Goal: Participate in discussion: Engage in conversation with other users on a specific topic

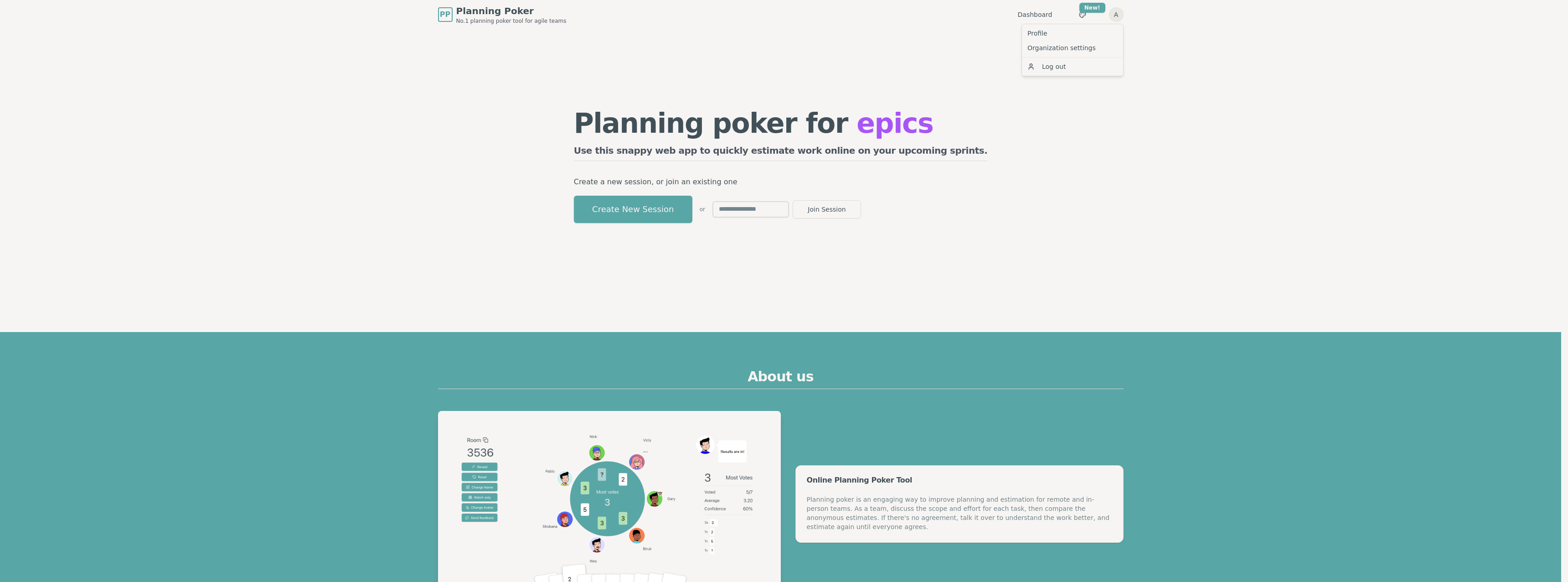
click at [1048, 48] on link "Organization settings" at bounding box center [1072, 47] width 97 height 14
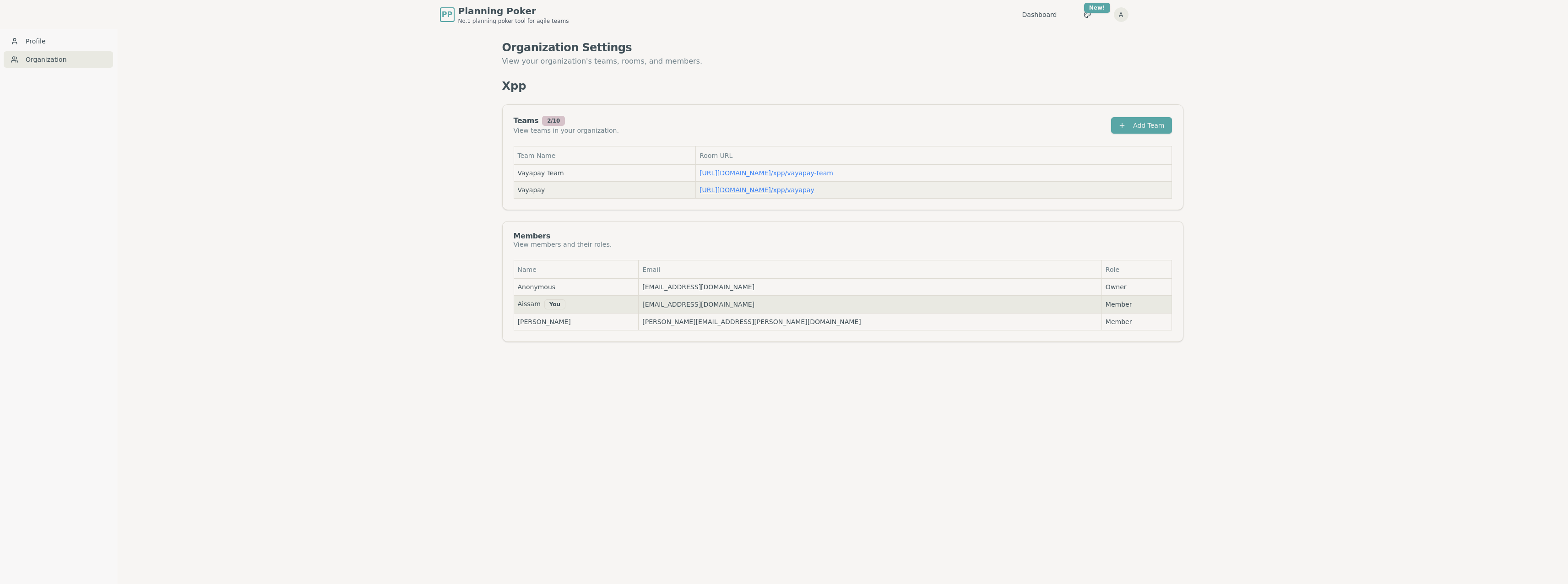
click at [707, 188] on link "[URL][DOMAIN_NAME] / xpp/vayapay" at bounding box center [757, 190] width 115 height 8
click at [785, 193] on link "[URL][DOMAIN_NAME] / xpp/vayapay" at bounding box center [757, 190] width 115 height 8
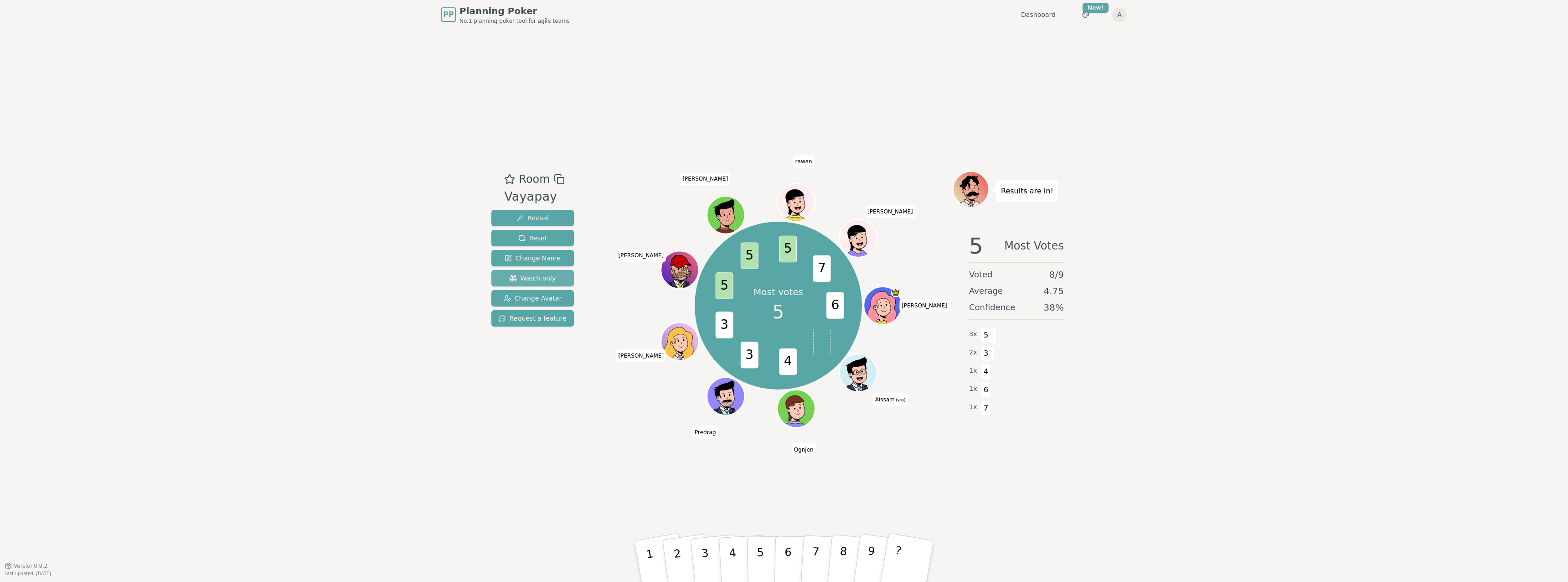
click at [535, 280] on span "Watch only" at bounding box center [533, 278] width 47 height 9
drag, startPoint x: 975, startPoint y: 241, endPoint x: 991, endPoint y: 248, distance: 17.5
click at [991, 248] on div "5 Most Votes" at bounding box center [1017, 245] width 95 height 22
click at [1020, 243] on span "Most Votes" at bounding box center [1034, 245] width 60 height 22
drag, startPoint x: 986, startPoint y: 245, endPoint x: 954, endPoint y: 245, distance: 32.0
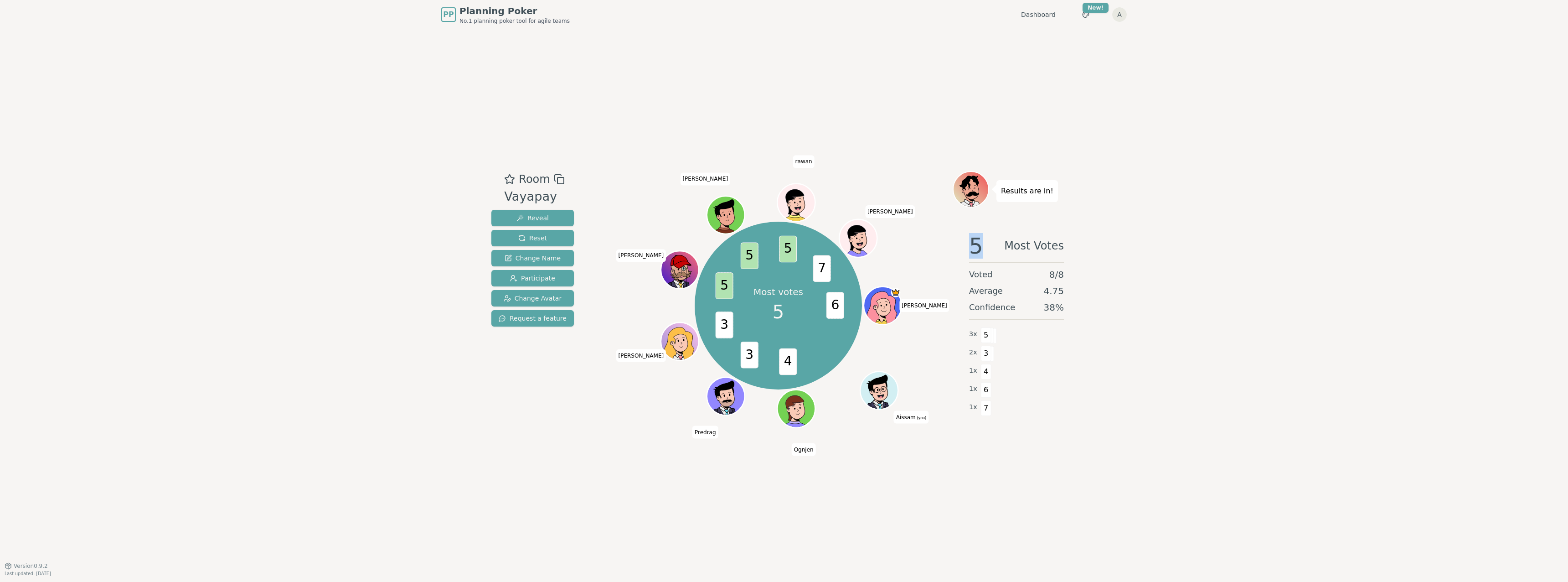
click at [954, 245] on div "5 Most Votes Voted 8 / 8 Average 4.75 Confidence 38 % 3 x 5 2 x 3 1 x 4 1 x 6 1…" at bounding box center [1016, 317] width 128 height 182
click at [833, 308] on span "6" at bounding box center [835, 305] width 18 height 27
click at [527, 240] on span "Reset" at bounding box center [533, 238] width 29 height 9
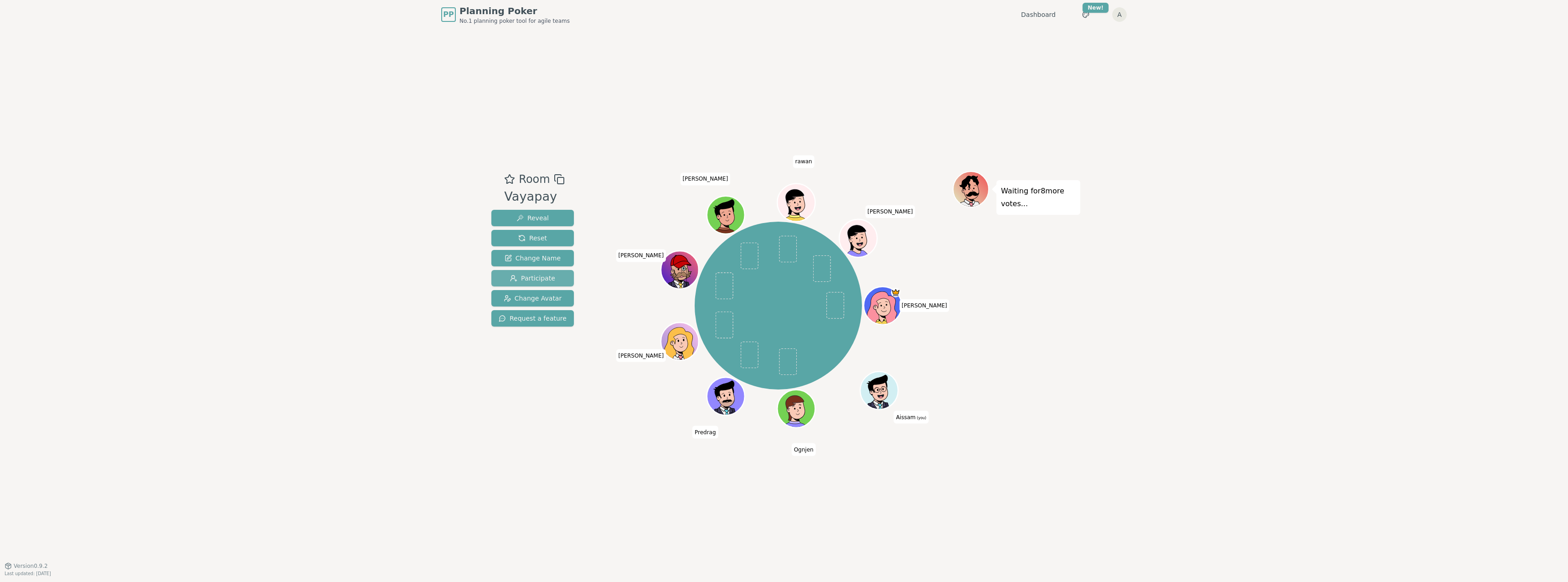
click at [528, 275] on span "Participate" at bounding box center [533, 278] width 45 height 9
click at [1122, 23] on div "PP Planning Poker No.1 planning poker tool for agile teams Dashboard Toggle the…" at bounding box center [783, 14] width 685 height 29
click at [1123, 20] on html "PP Planning Poker No.1 planning poker tool for agile teams Dashboard Toggle the…" at bounding box center [784, 291] width 1568 height 582
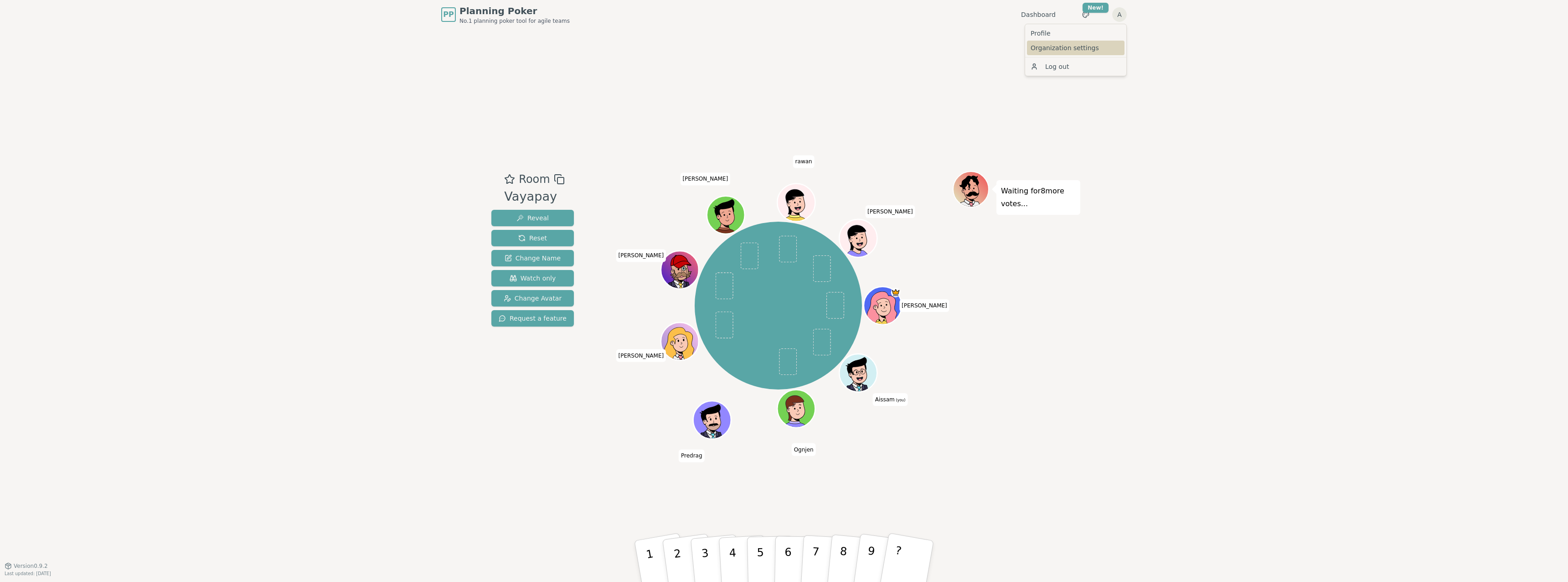
click at [1059, 50] on link "Organization settings" at bounding box center [1076, 47] width 97 height 14
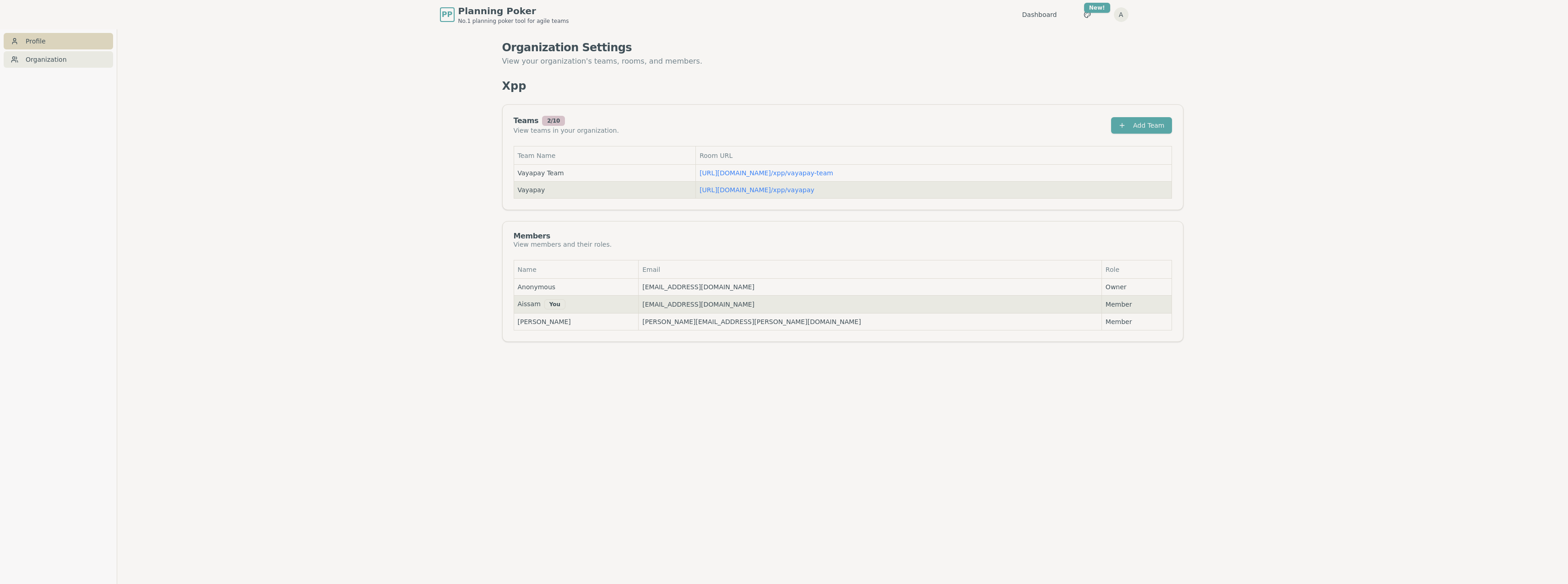
click at [24, 44] on link "Profile" at bounding box center [58, 41] width 110 height 16
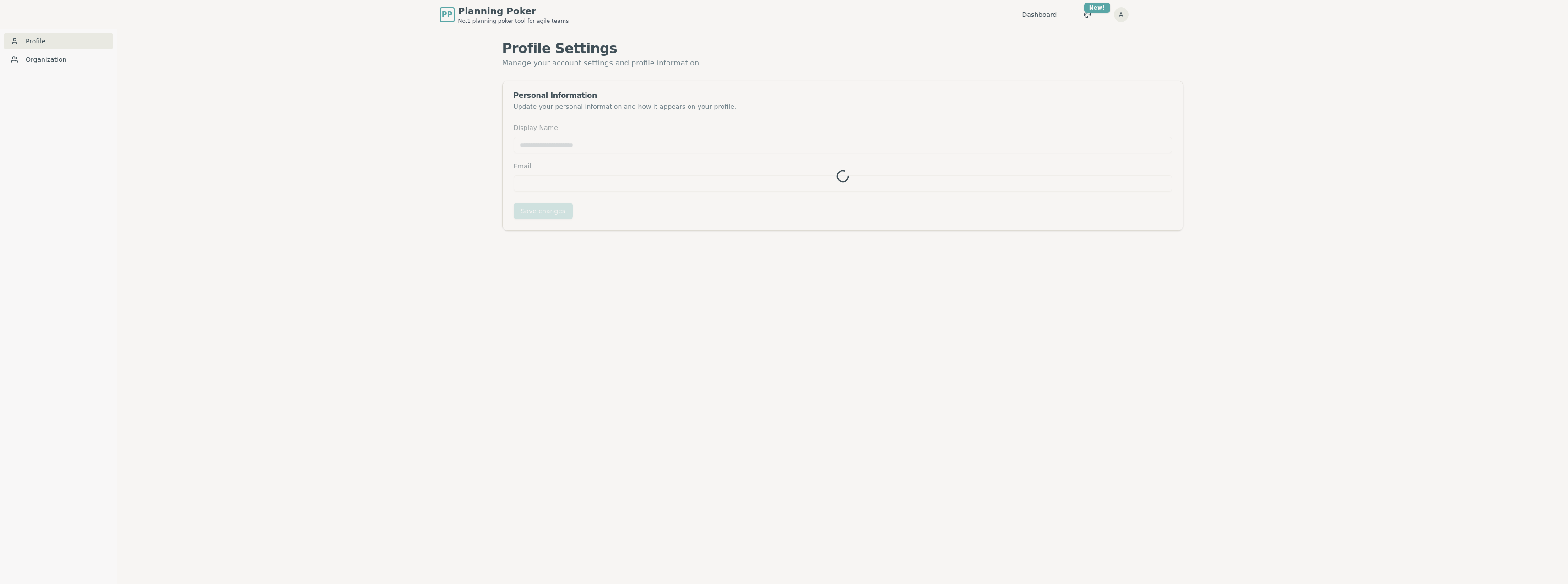
type input "******"
type input "**********"
click at [1121, 6] on div "Toggle theme New! A Menu" at bounding box center [1096, 14] width 64 height 16
click at [1121, 11] on html "**********" at bounding box center [784, 306] width 1568 height 613
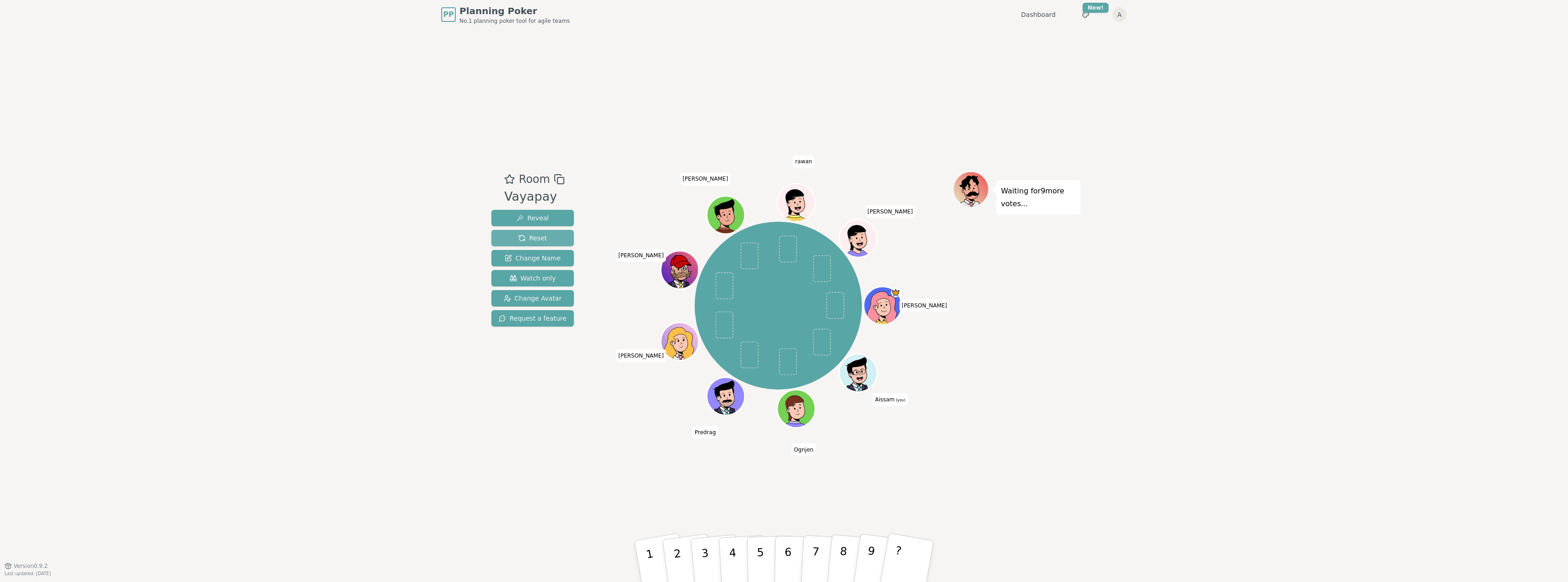
click at [534, 244] on button "Reset" at bounding box center [533, 238] width 82 height 16
click at [538, 296] on span "Change Avatar" at bounding box center [533, 298] width 59 height 9
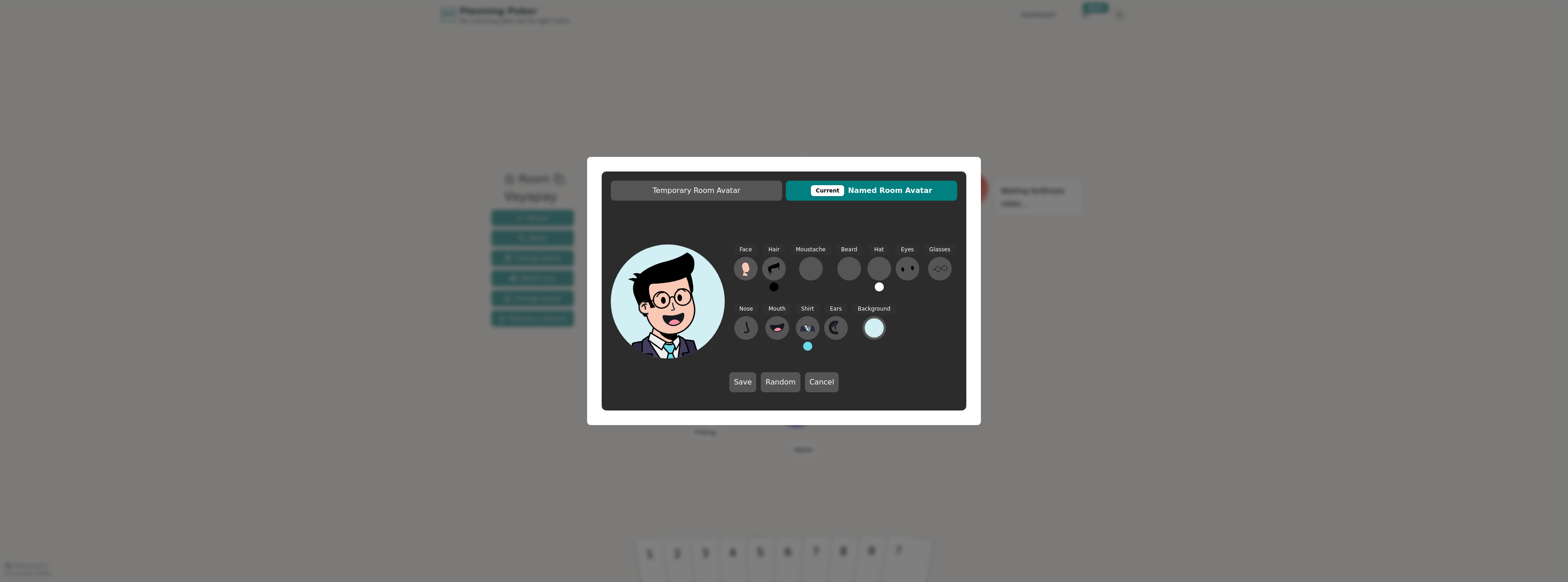
click at [1083, 396] on div "Temporary Room Avatar Current Named Room Avatar Face Hair Moustache Beard Hat E…" at bounding box center [784, 291] width 1568 height 582
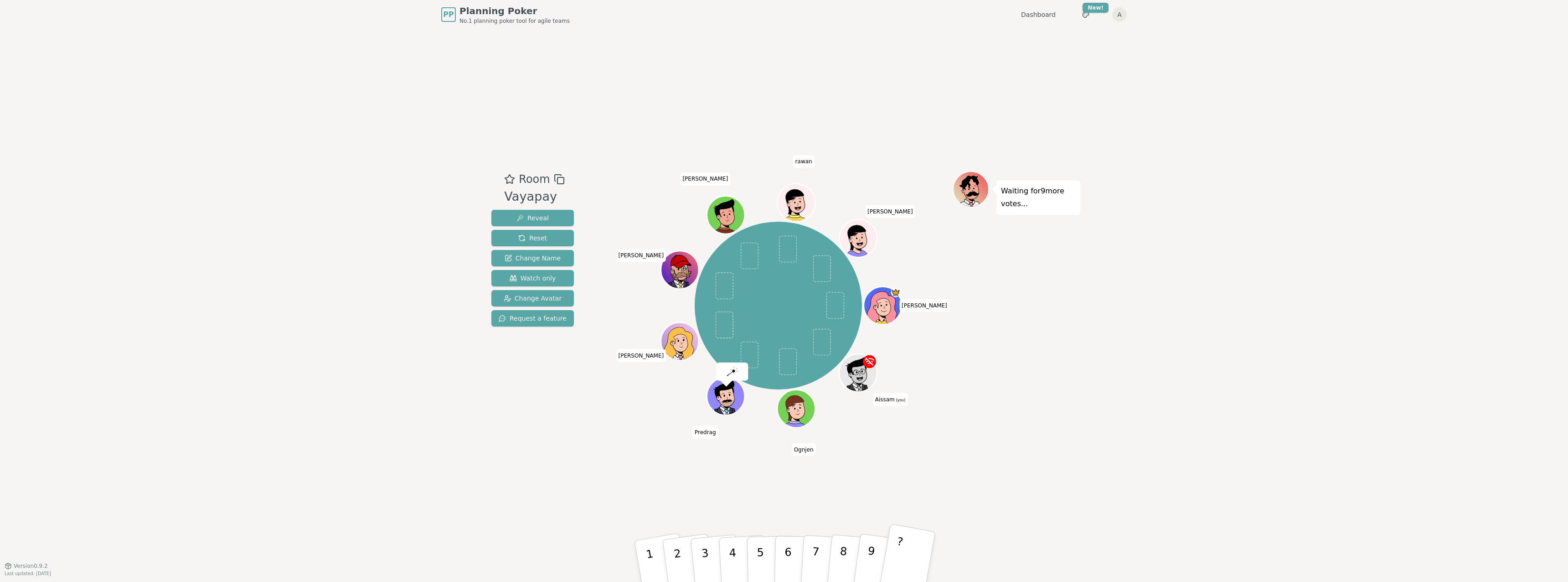
click at [912, 568] on button "?" at bounding box center [907, 561] width 57 height 75
click at [961, 563] on div "Room Vayapay Reveal Reset Change Name Watch only Change Avatar Request a featur…" at bounding box center [784, 297] width 593 height 536
click at [529, 261] on span "Change Name" at bounding box center [533, 258] width 56 height 9
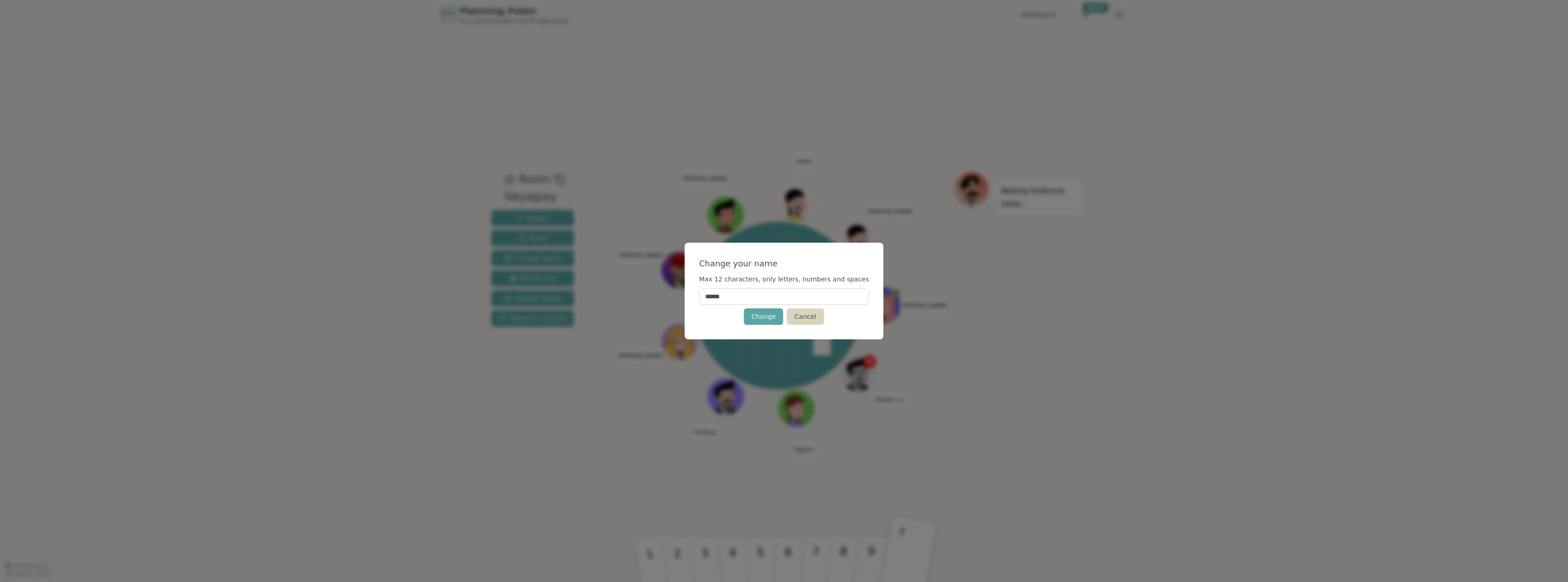
click at [800, 311] on button "Cancel" at bounding box center [805, 316] width 37 height 16
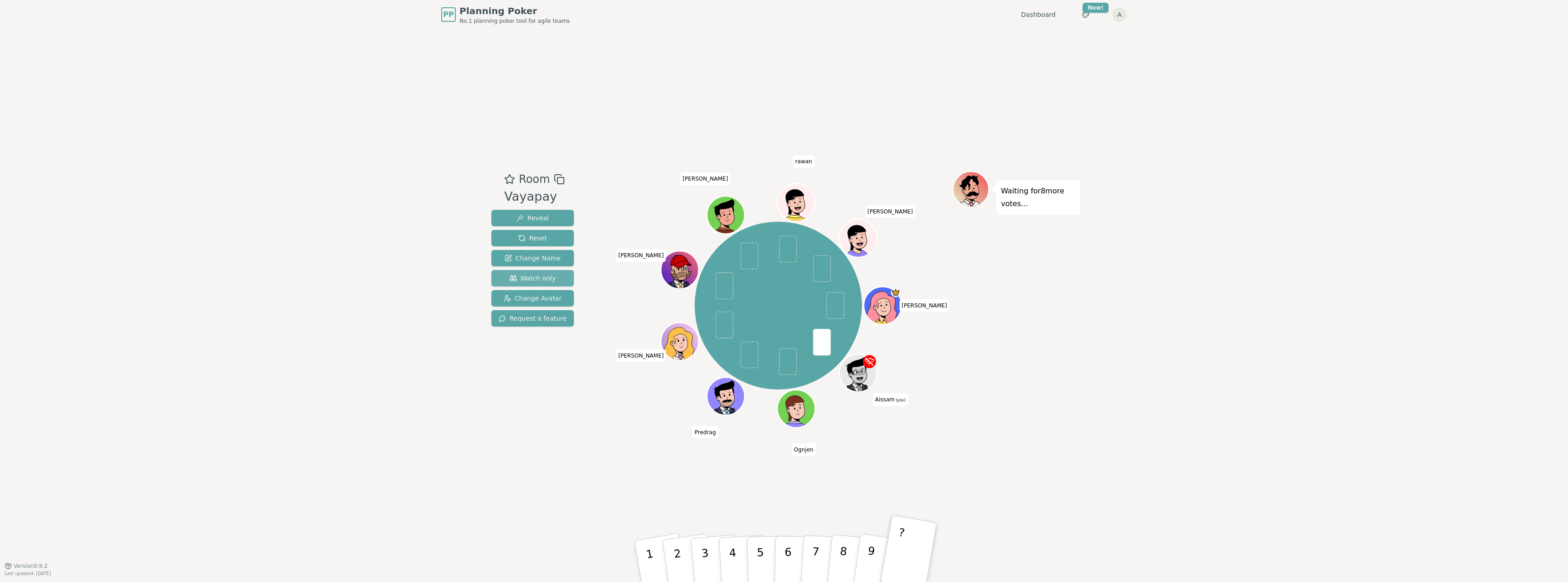
click at [526, 275] on span "Watch only" at bounding box center [533, 278] width 47 height 9
click at [1052, 14] on link "Dashboard" at bounding box center [1038, 14] width 35 height 9
click at [538, 197] on div "Vayapay" at bounding box center [534, 196] width 60 height 19
click at [531, 177] on span "Room" at bounding box center [535, 179] width 31 height 16
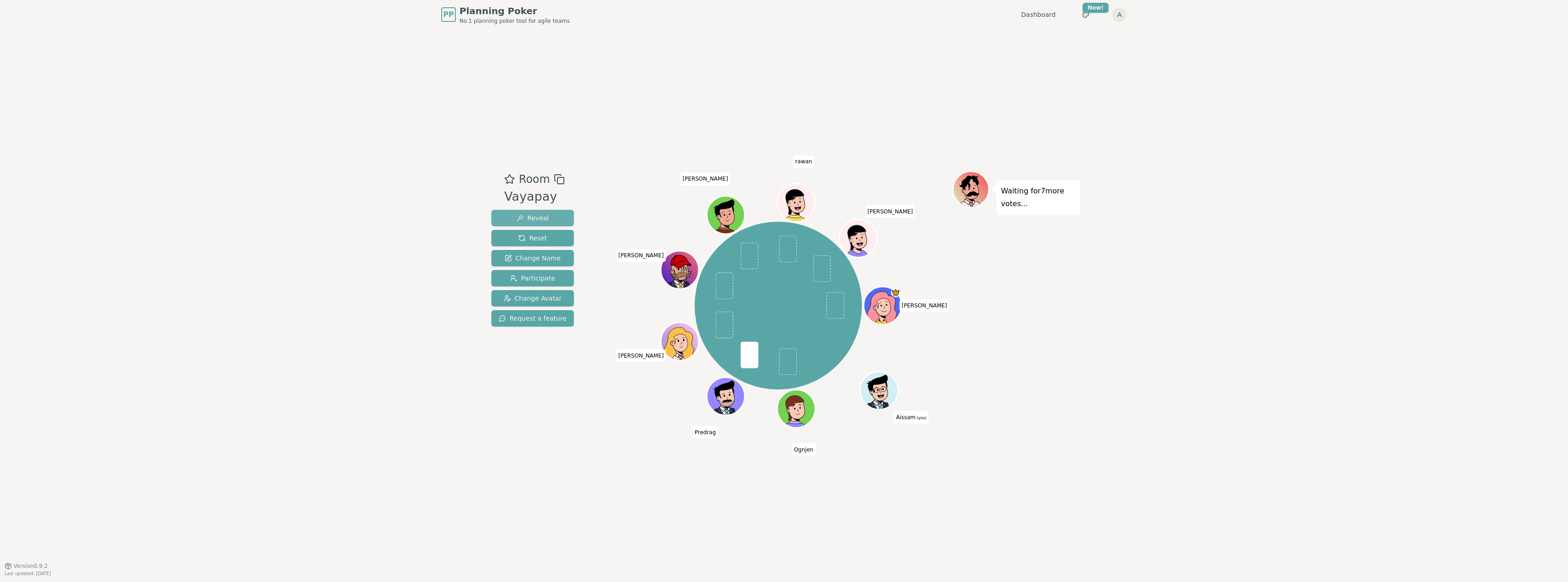
click at [536, 218] on span "Reveal" at bounding box center [533, 218] width 32 height 9
click at [546, 276] on span "Participate" at bounding box center [533, 278] width 45 height 9
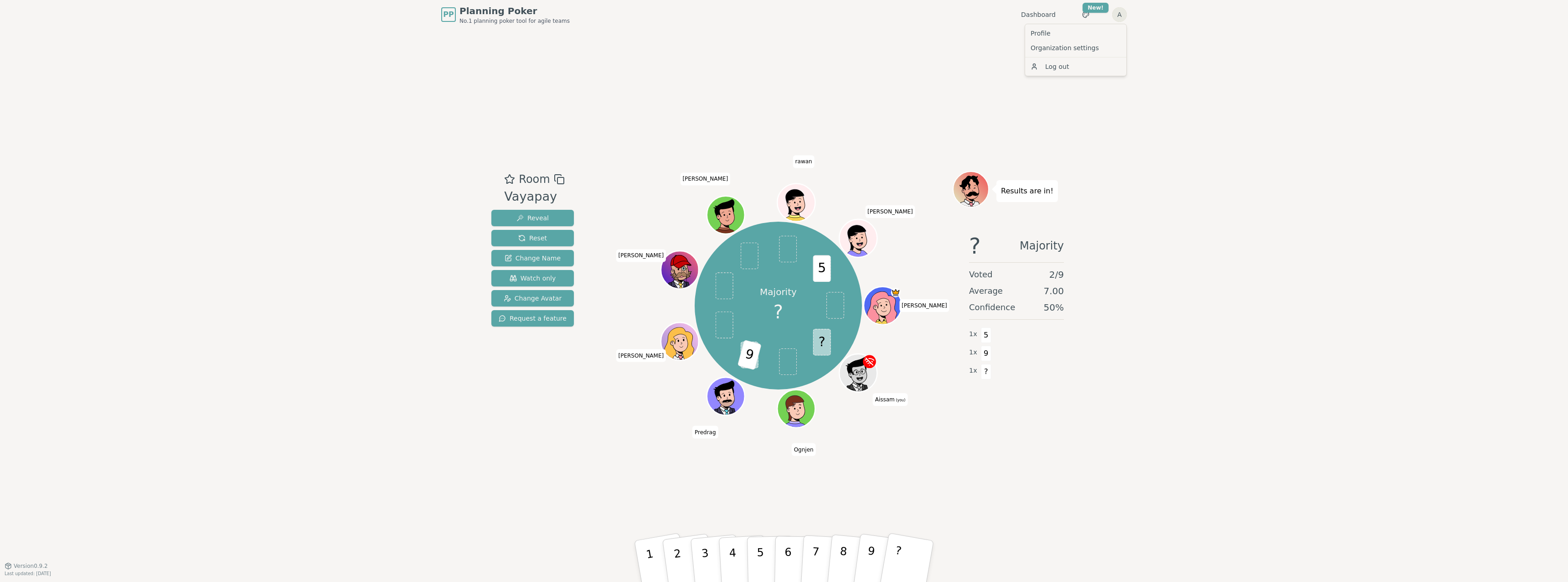
click at [1124, 16] on html "PP Planning Poker No.1 planning poker tool for agile teams Dashboard Toggle the…" at bounding box center [784, 291] width 1568 height 582
click at [1085, 47] on link "Organization settings" at bounding box center [1076, 47] width 97 height 14
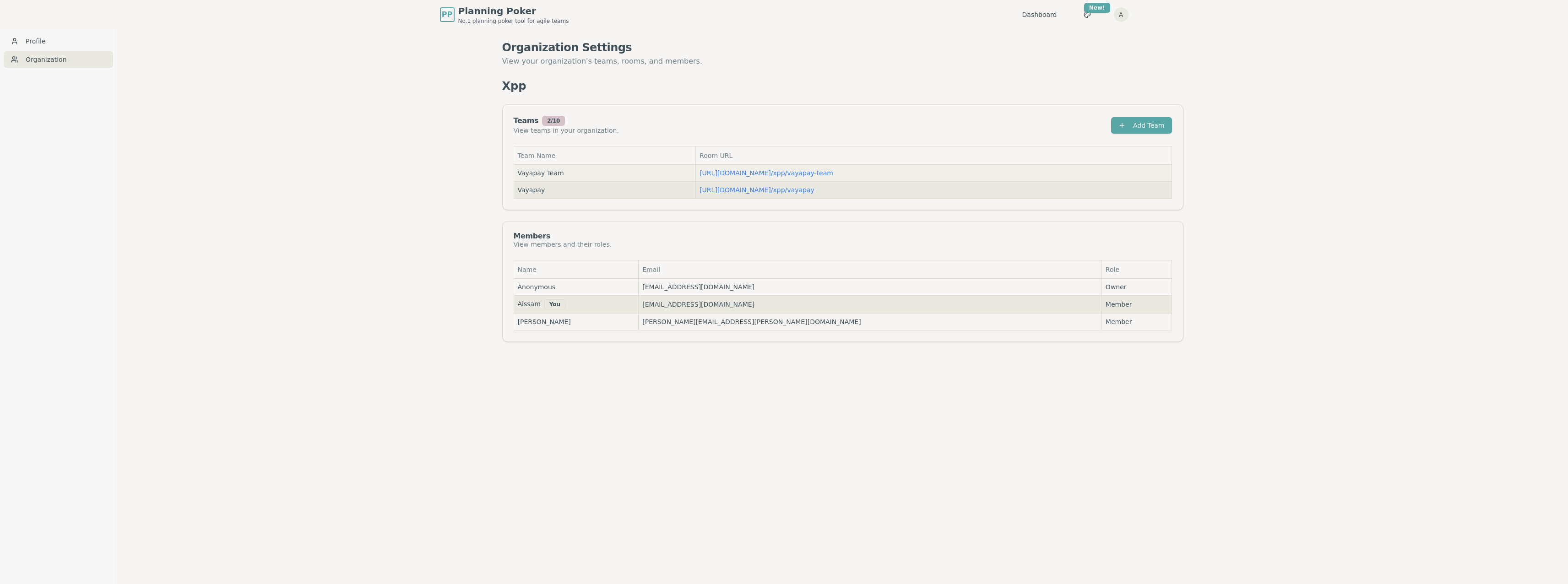
click at [714, 180] on td "https://planning-poker.com / xpp/vayapay-team" at bounding box center [933, 173] width 475 height 17
click at [714, 192] on link "https://planning-poker.com / xpp/vayapay" at bounding box center [757, 190] width 115 height 8
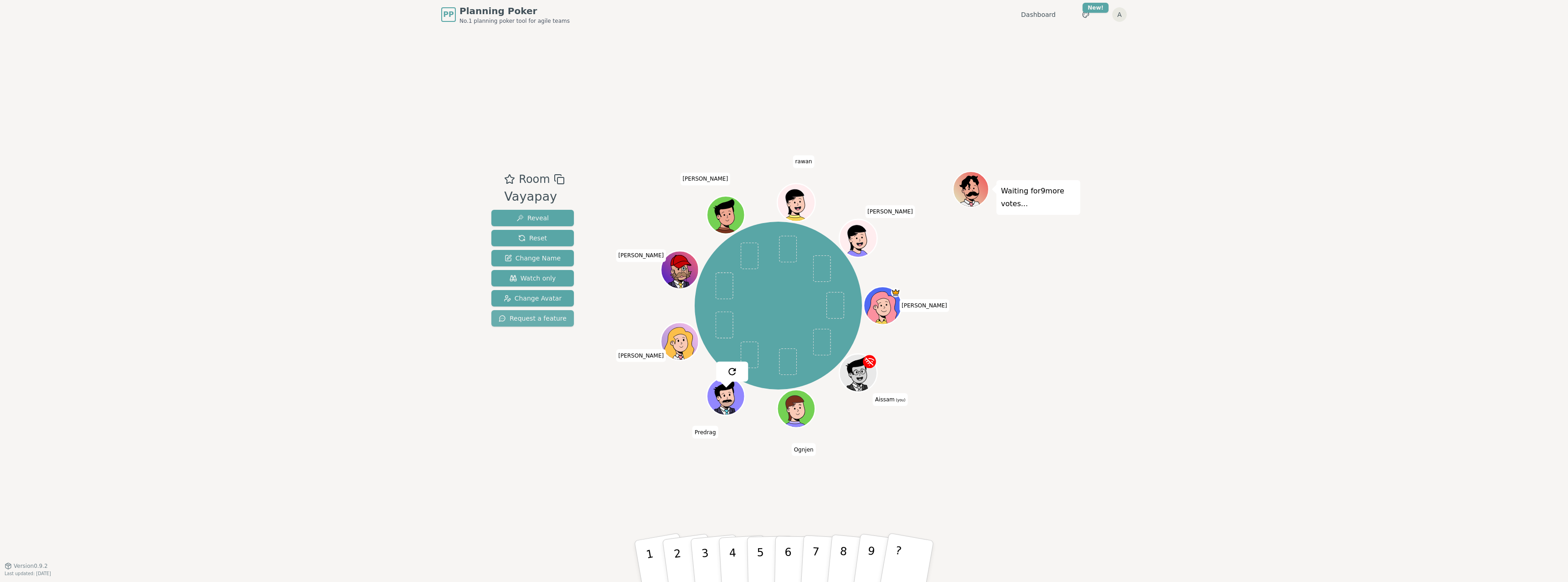
click at [537, 319] on span "Request a feature" at bounding box center [533, 318] width 68 height 9
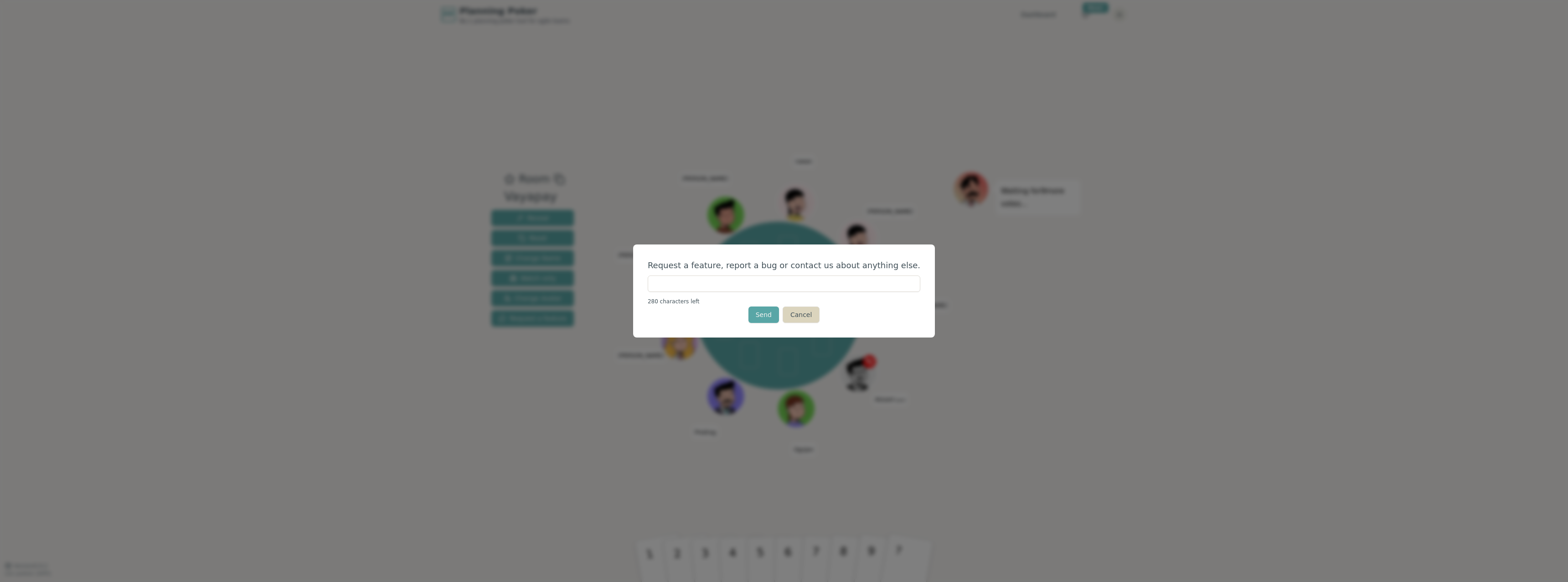
click at [801, 315] on button "Cancel" at bounding box center [801, 314] width 37 height 16
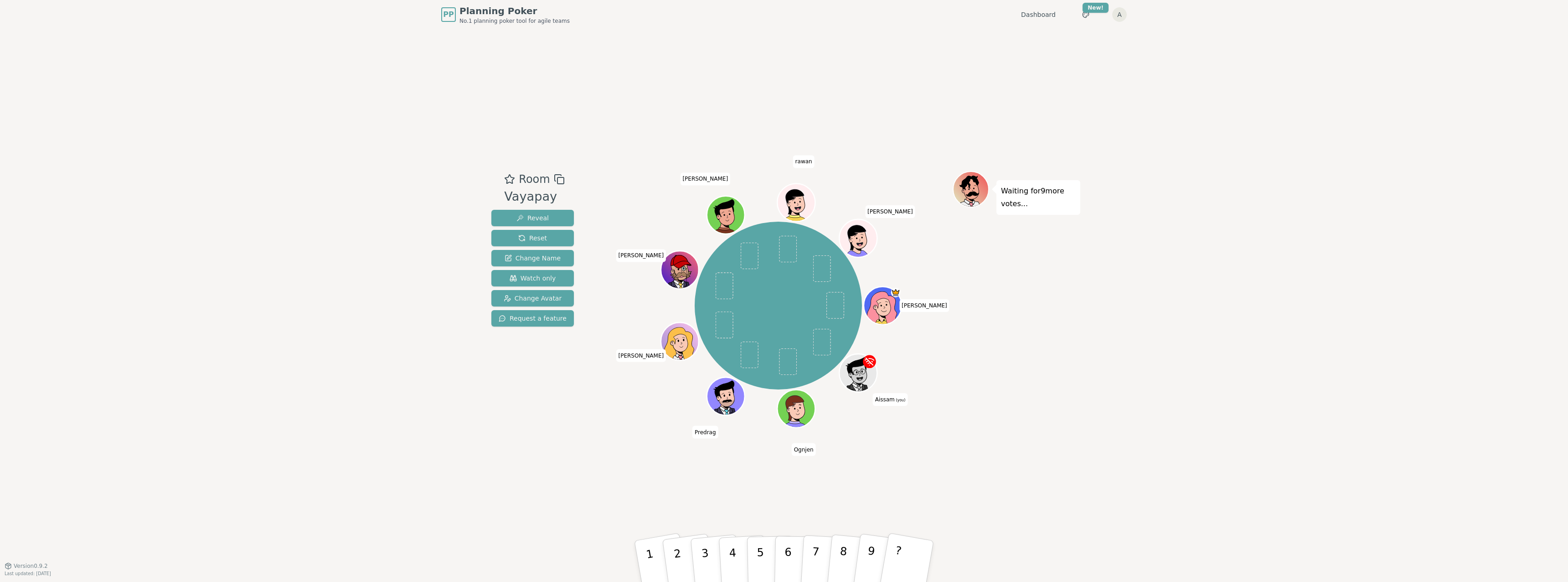
click at [573, 570] on div "PP Planning Poker No.1 planning poker tool for agile teams Dashboard Toggle the…" at bounding box center [784, 291] width 1568 height 582
click at [1012, 188] on p "Waiting for 9 more votes..." at bounding box center [1038, 197] width 75 height 26
click at [1091, 12] on html "PP Planning Poker No.1 planning poker tool for agile teams Dashboard Toggle the…" at bounding box center [784, 291] width 1568 height 582
click at [1096, 8] on html "PP Planning Poker No.1 planning poker tool for agile teams Dashboard Toggle the…" at bounding box center [784, 291] width 1568 height 582
click at [1125, 15] on html "PP Planning Poker No.1 planning poker tool for agile teams Dashboard Toggle the…" at bounding box center [784, 291] width 1568 height 582
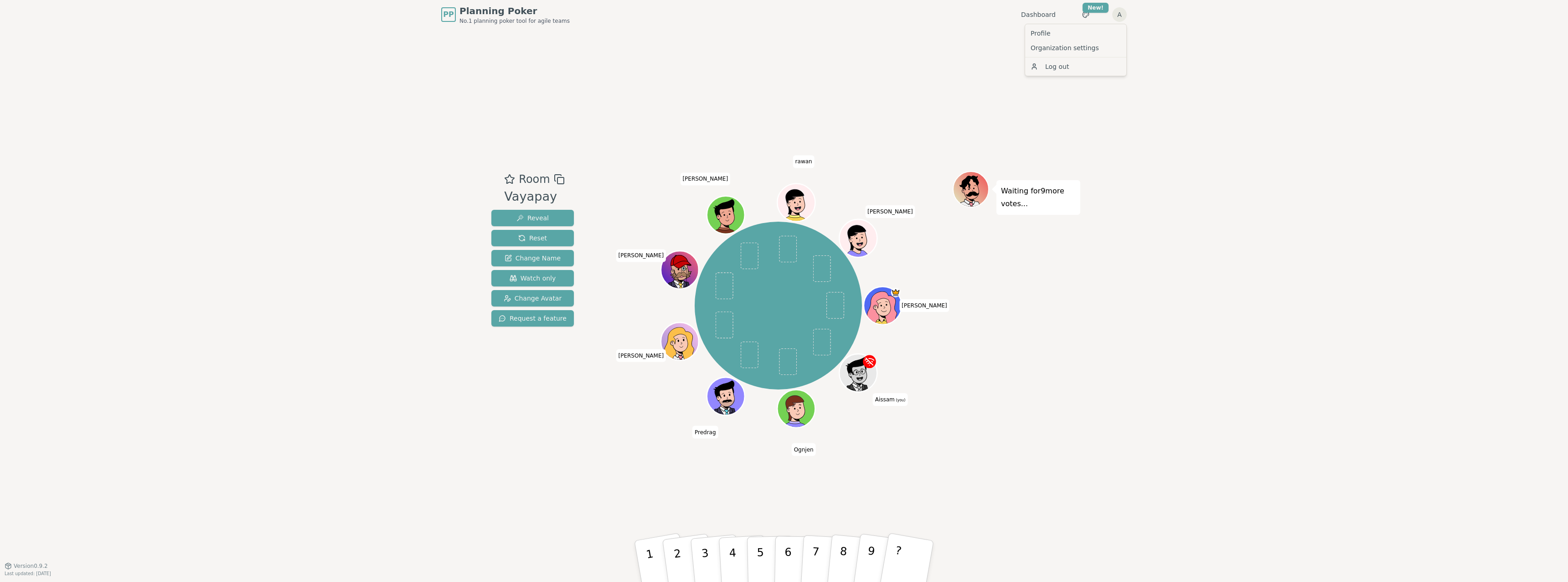
click at [1097, 11] on html "PP Planning Poker No.1 planning poker tool for agile teams Dashboard Toggle the…" at bounding box center [784, 291] width 1568 height 582
click at [1025, 16] on link "Dashboard" at bounding box center [1038, 14] width 35 height 9
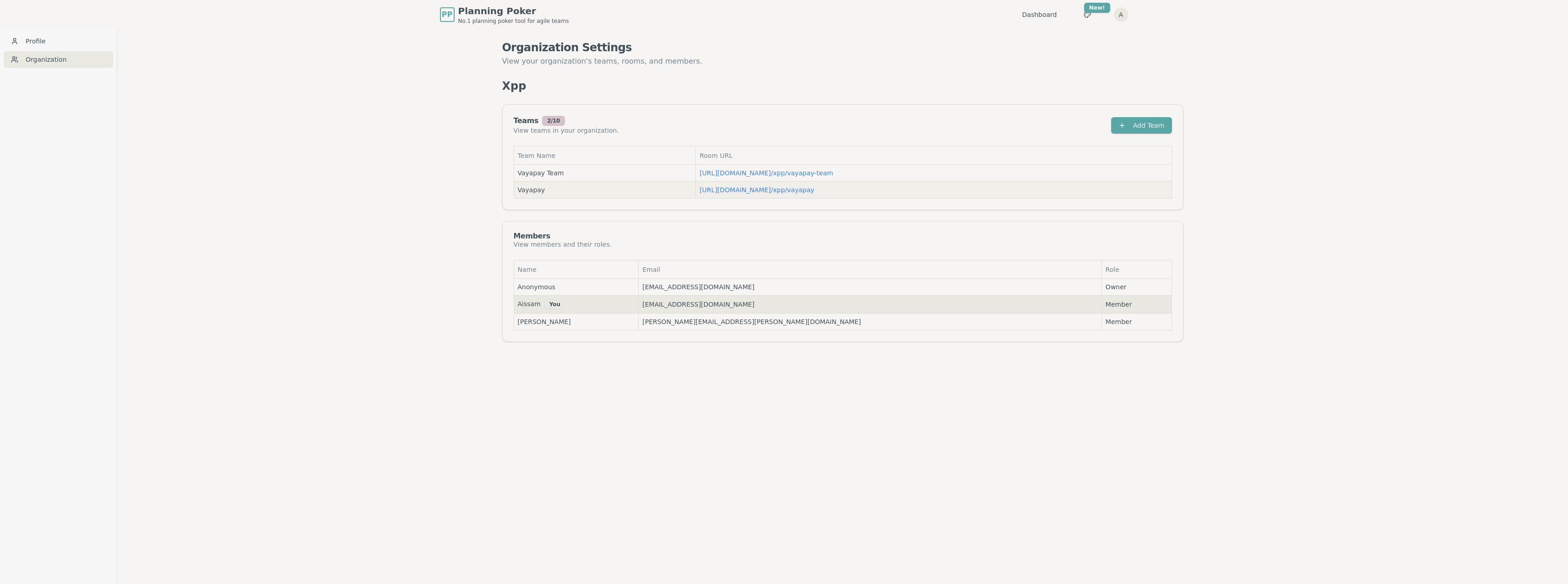
click at [729, 195] on td "https://planning-poker.com / xpp/vayapay" at bounding box center [933, 190] width 475 height 17
click at [740, 190] on link "https://planning-poker.com / xpp/vayapay" at bounding box center [757, 190] width 115 height 8
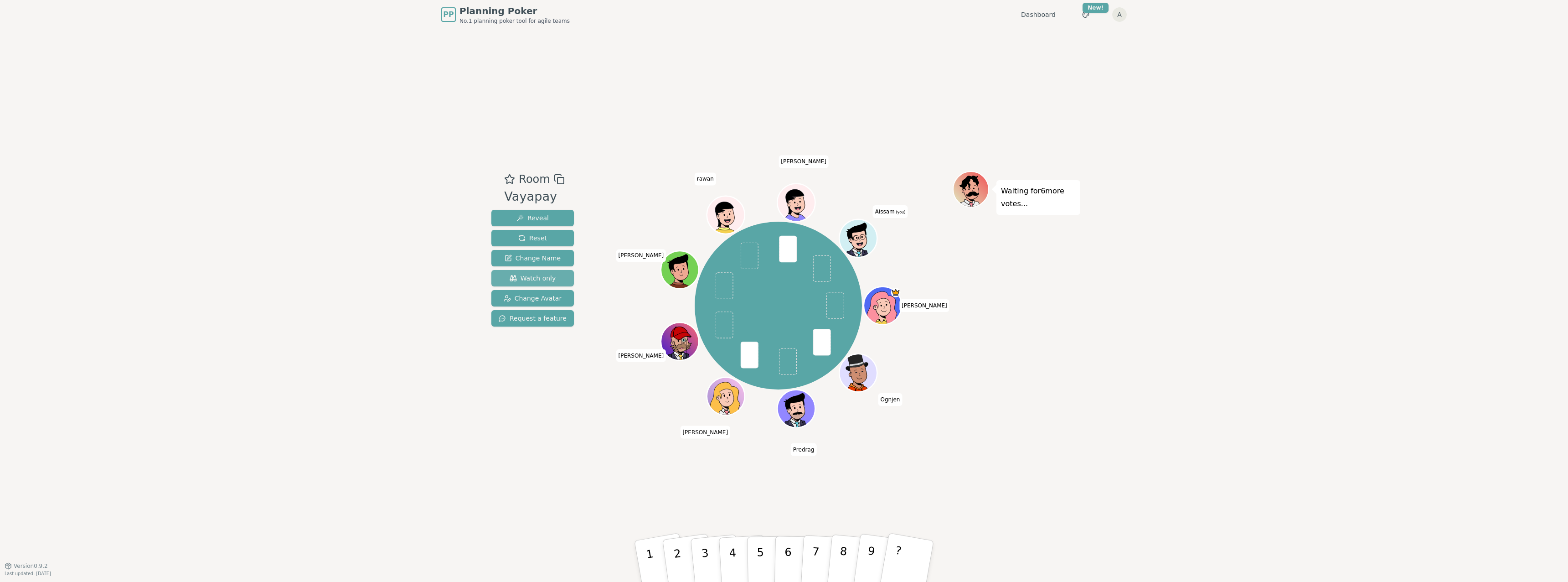
click at [535, 279] on span "Watch only" at bounding box center [533, 278] width 47 height 9
click at [507, 14] on span "Planning Poker" at bounding box center [515, 11] width 110 height 12
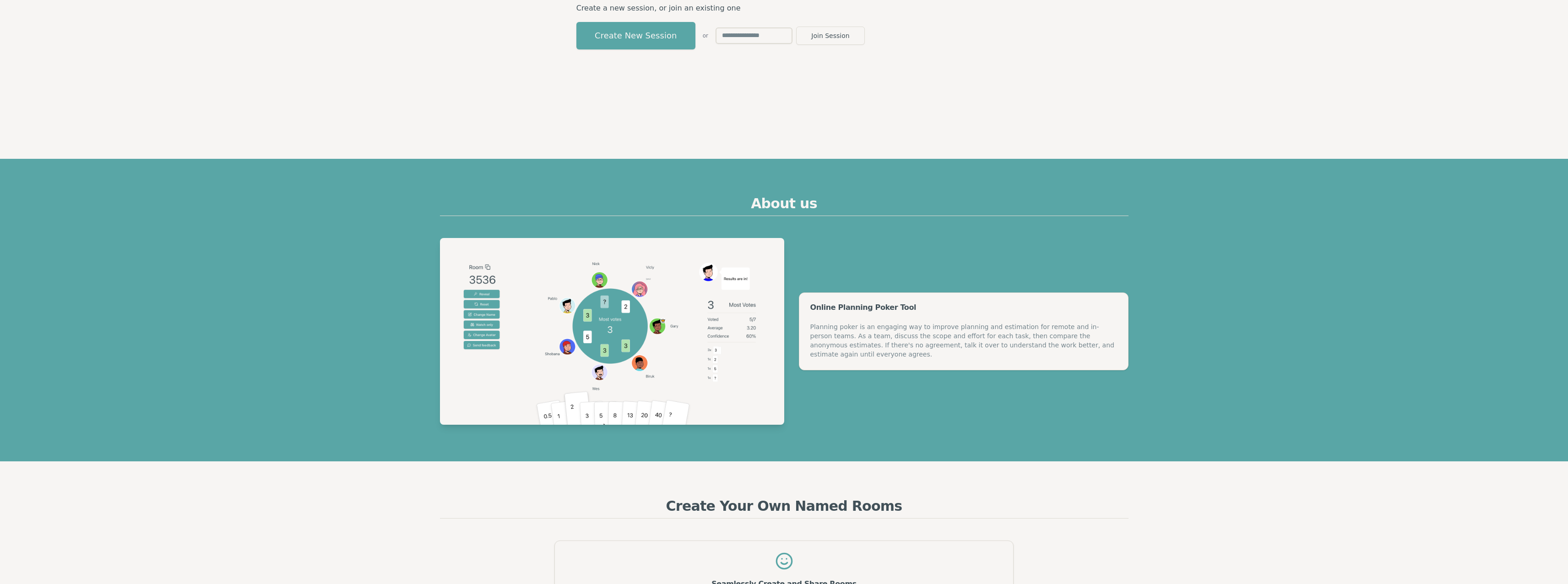
scroll to position [347, 0]
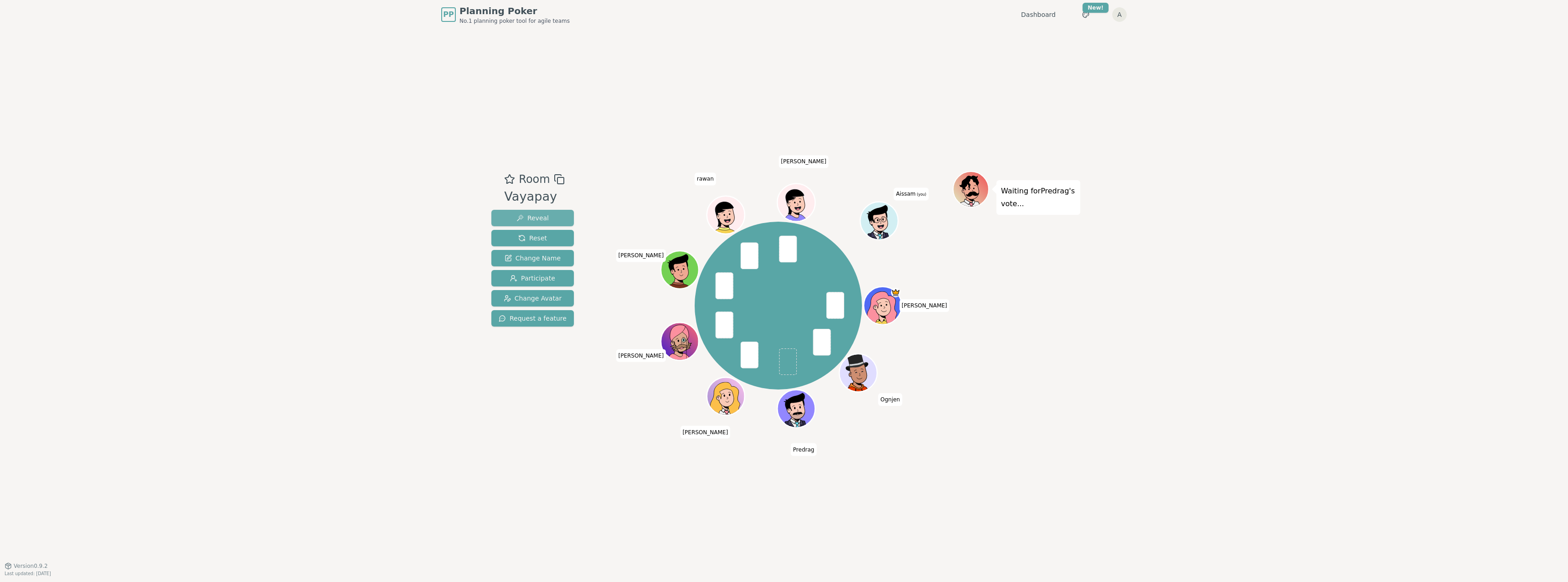
click at [539, 214] on span "Reveal" at bounding box center [533, 218] width 32 height 9
click at [1029, 192] on p "Results are in!" at bounding box center [1027, 191] width 52 height 12
click at [888, 216] on icon at bounding box center [879, 220] width 37 height 7
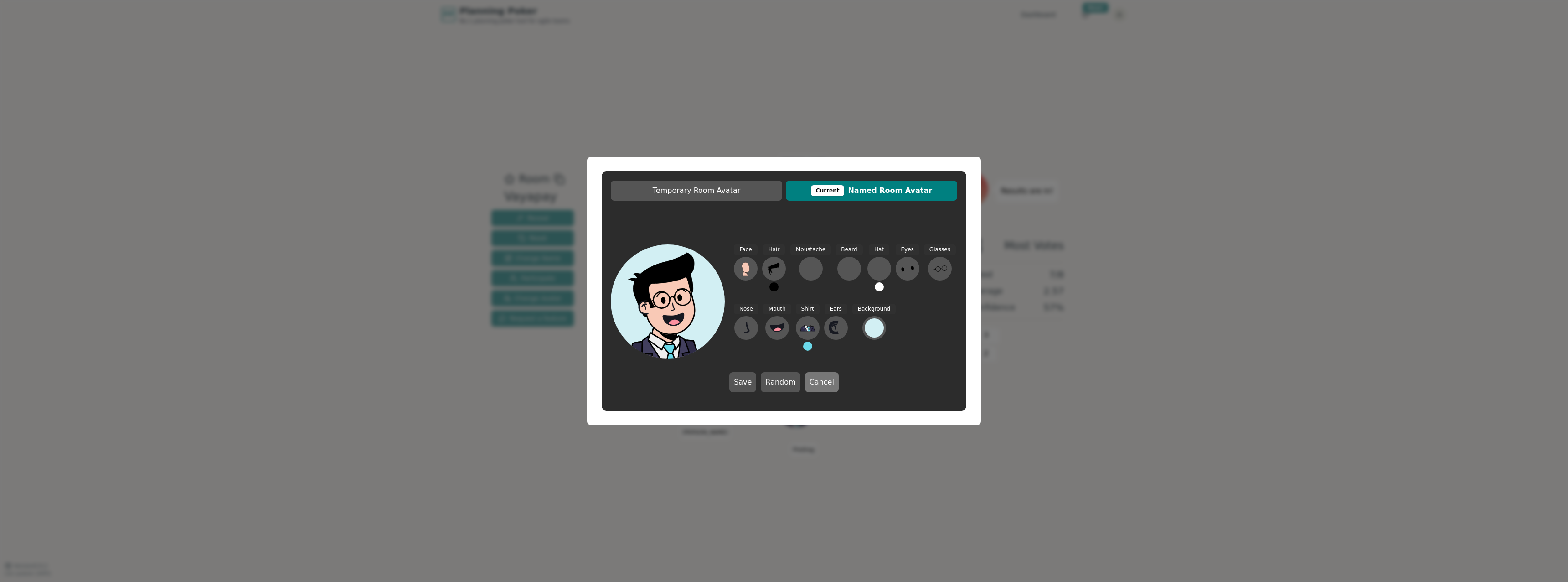
click at [814, 385] on button "Cancel" at bounding box center [822, 382] width 34 height 20
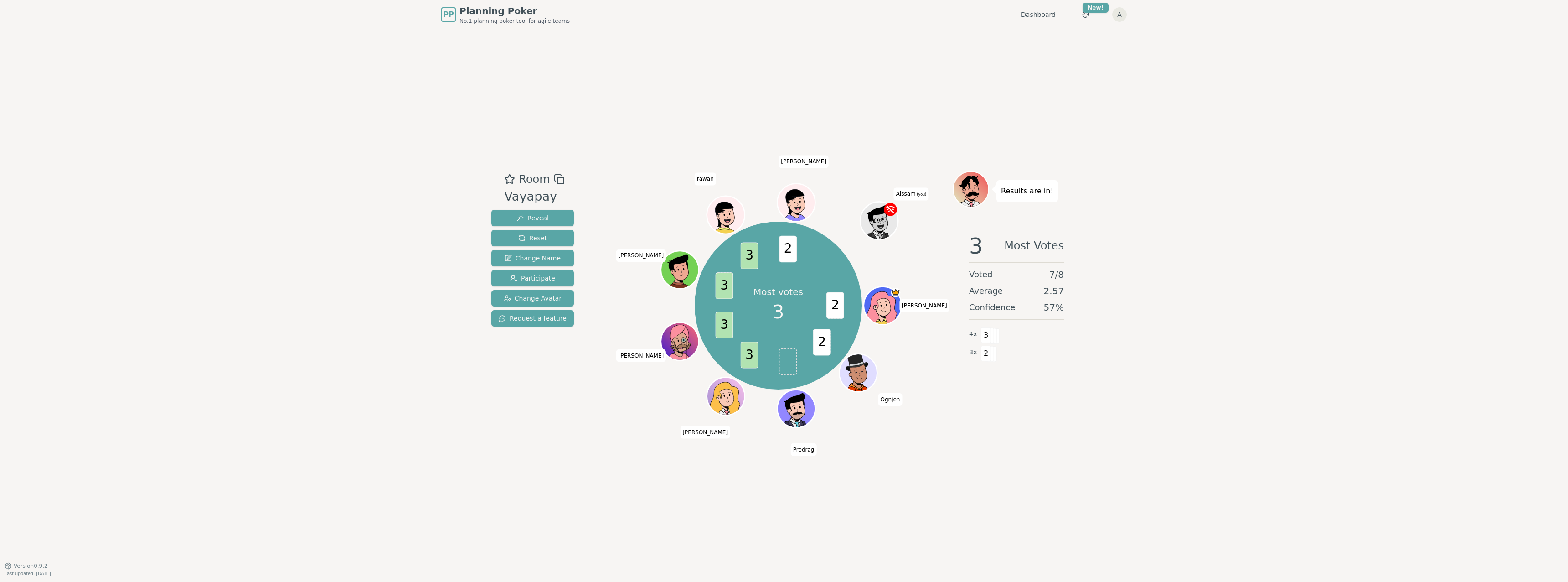
click at [1037, 417] on div "Results are in! 3 Most Votes Voted 7 / 8 Average 2.57 Confidence 57 % 4 x 3 3 x…" at bounding box center [1016, 297] width 128 height 253
